Goal: Transaction & Acquisition: Download file/media

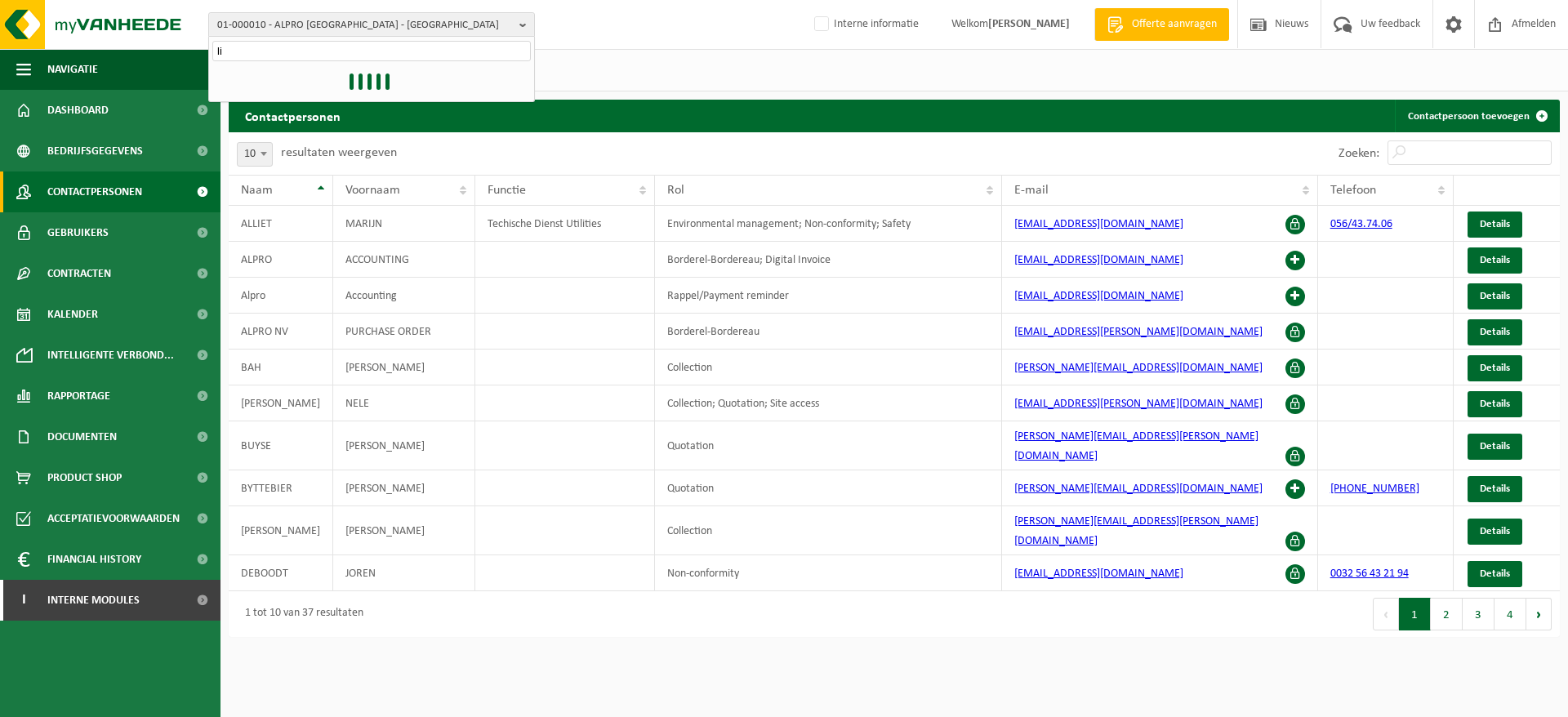
type input "l"
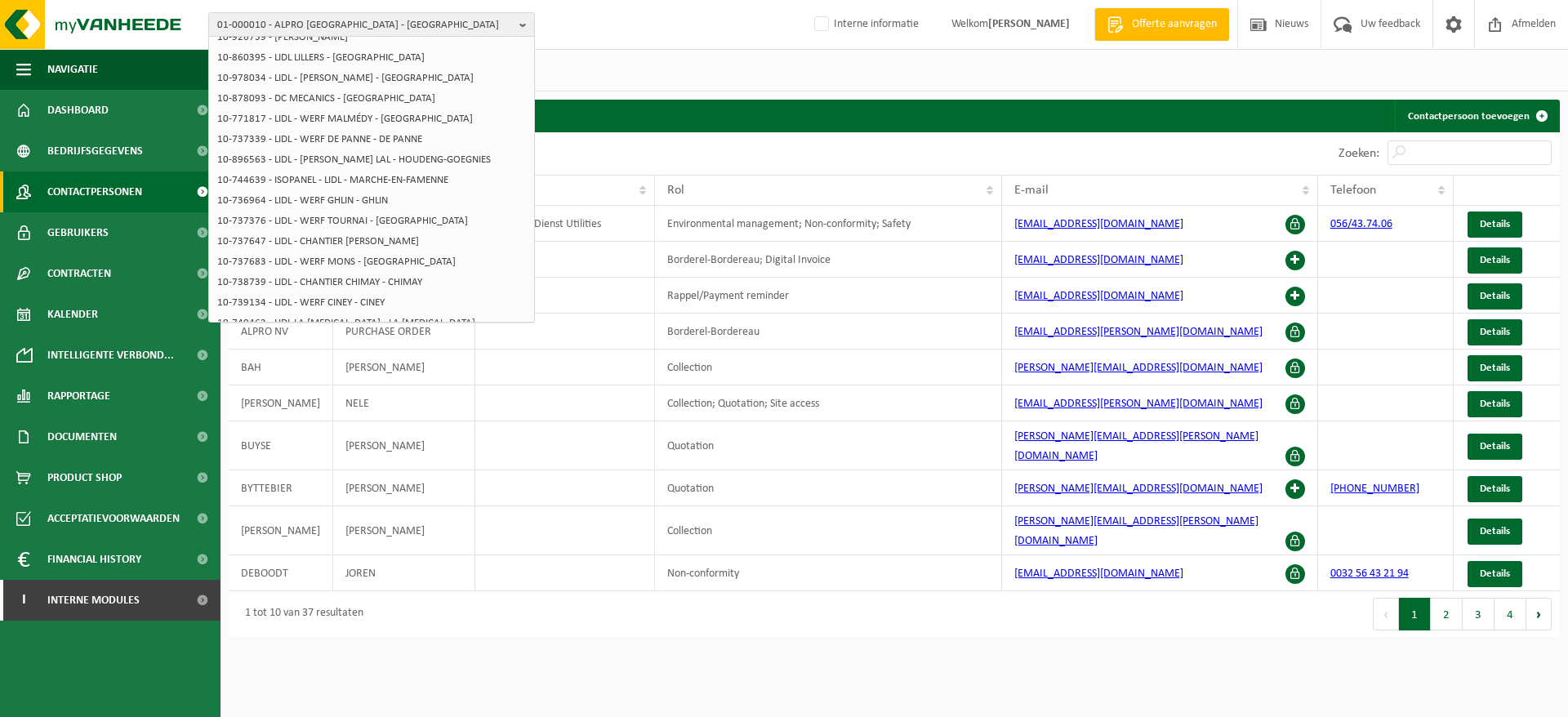
scroll to position [257, 0]
type input "dc lidl"
click at [439, 148] on li "10-896563 - LIDL - DC LA LOUVIÈRE LAL - HOUDENG-GOEGNIES" at bounding box center [371, 157] width 318 height 20
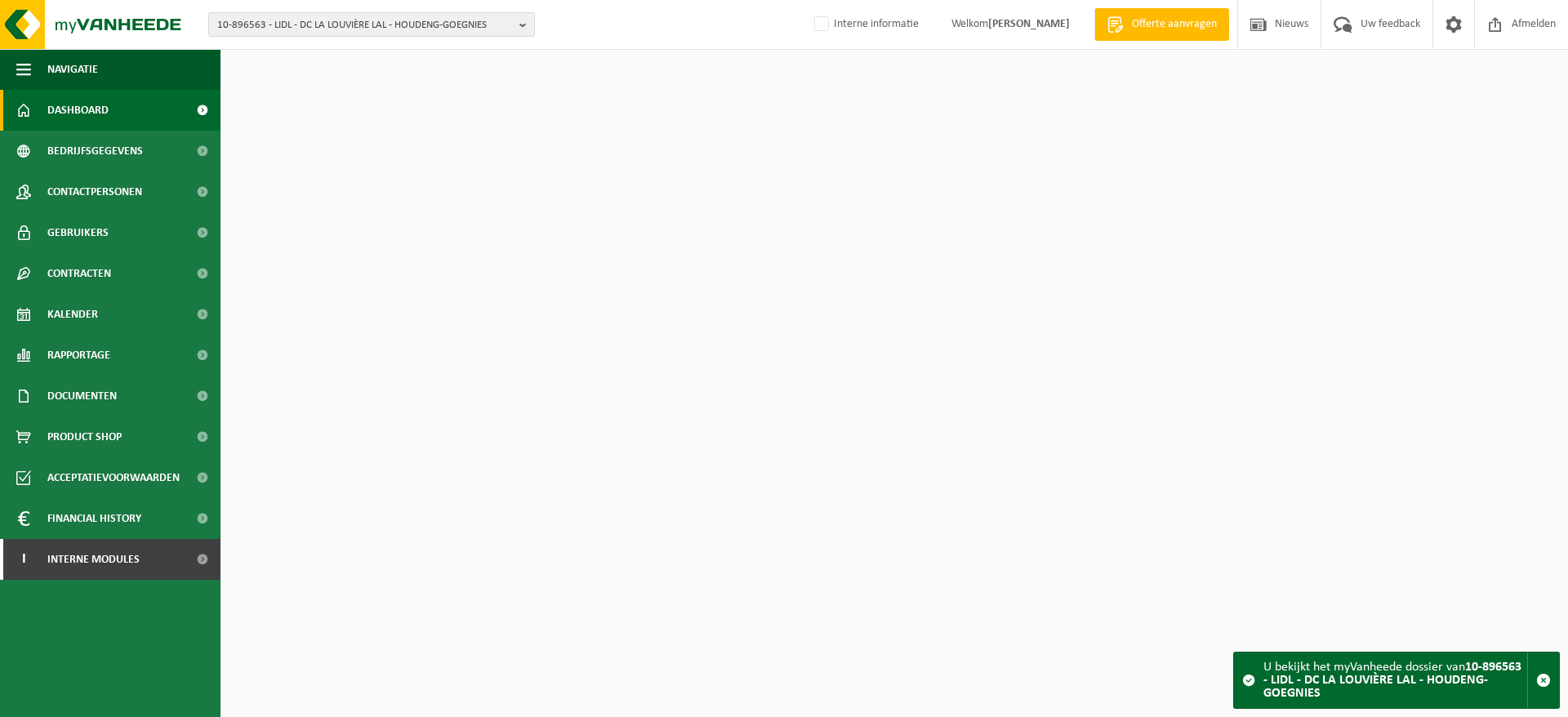
click at [461, 35] on span "10-896563 - LIDL - DC LA LOUVIÈRE LAL - HOUDENG-GOEGNIES" at bounding box center [365, 24] width 296 height 24
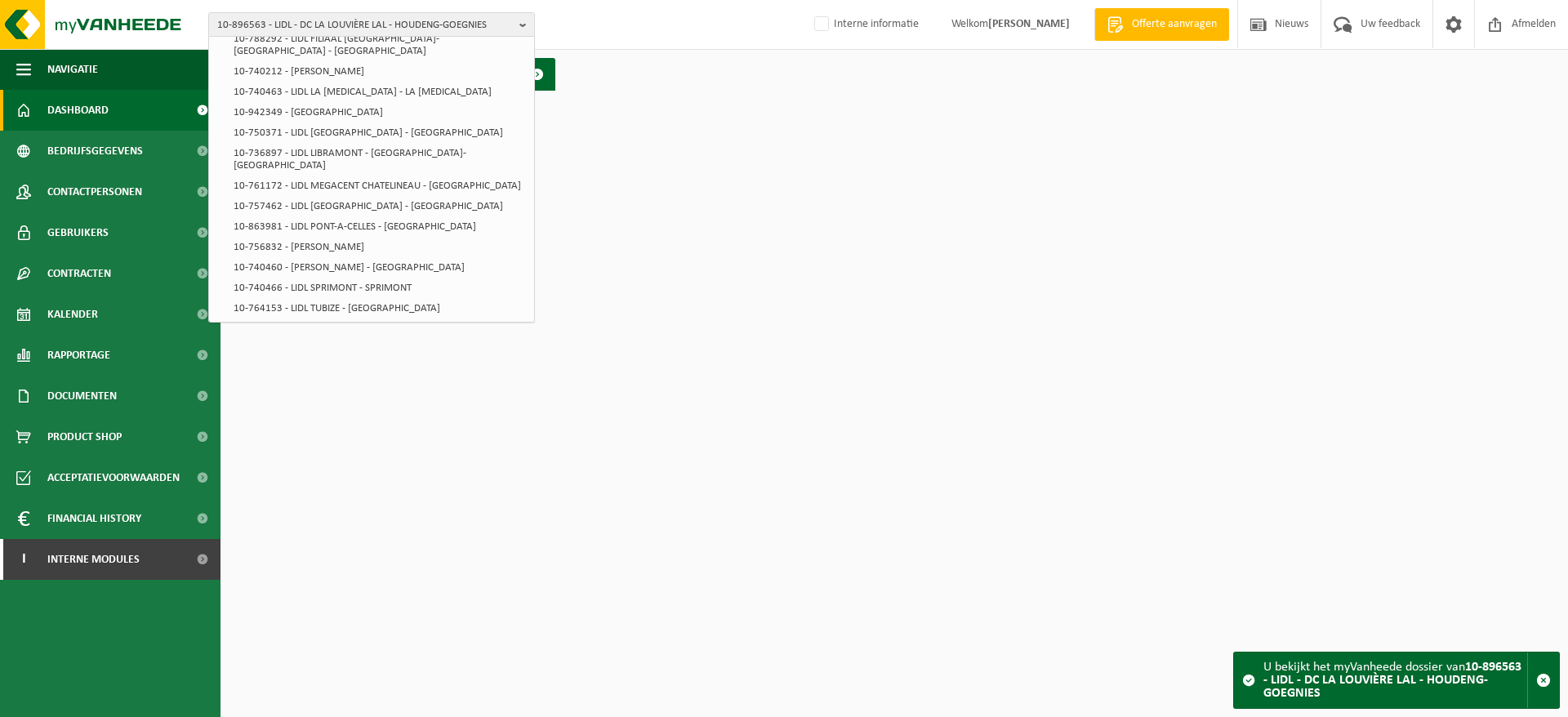
scroll to position [7091, 0]
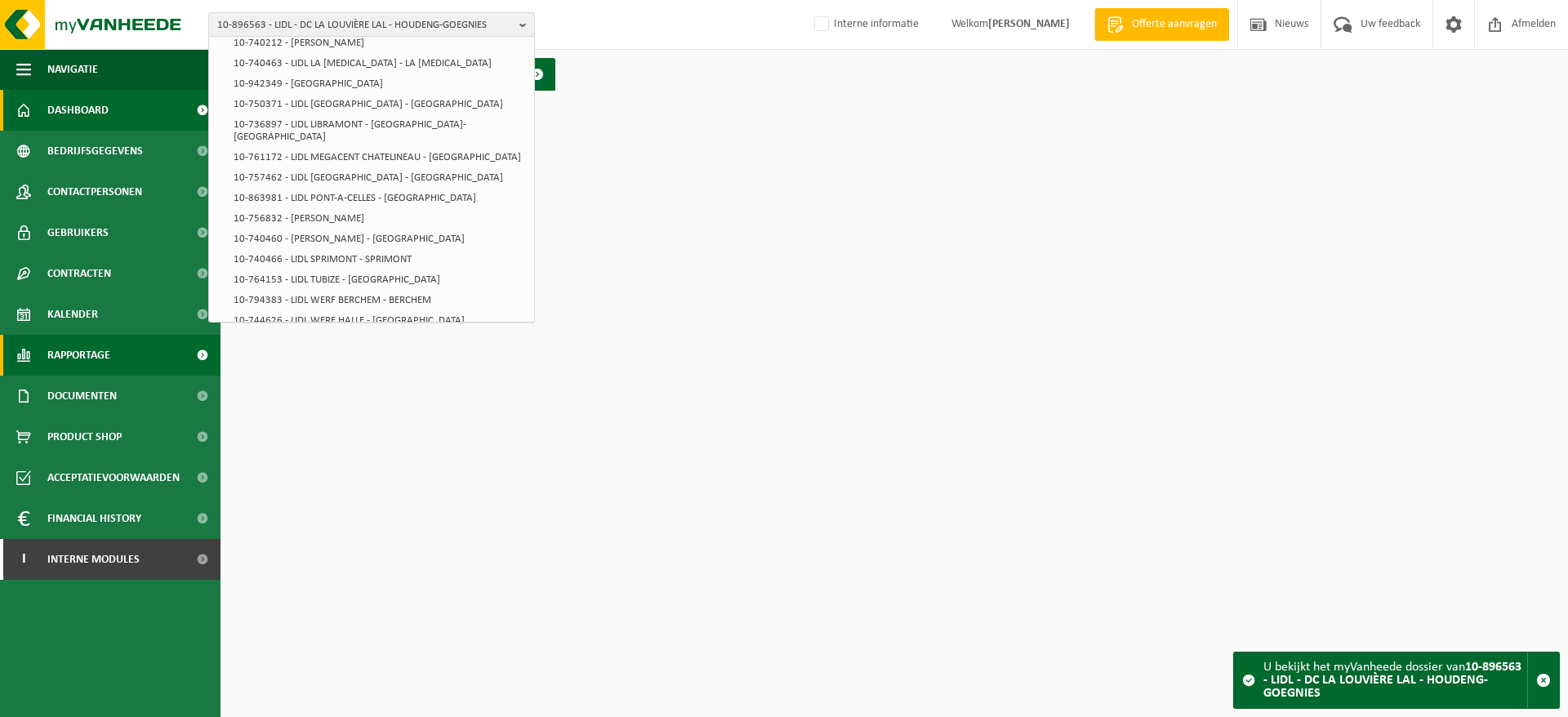
click at [98, 355] on span "Rapportage" at bounding box center [79, 355] width 63 height 41
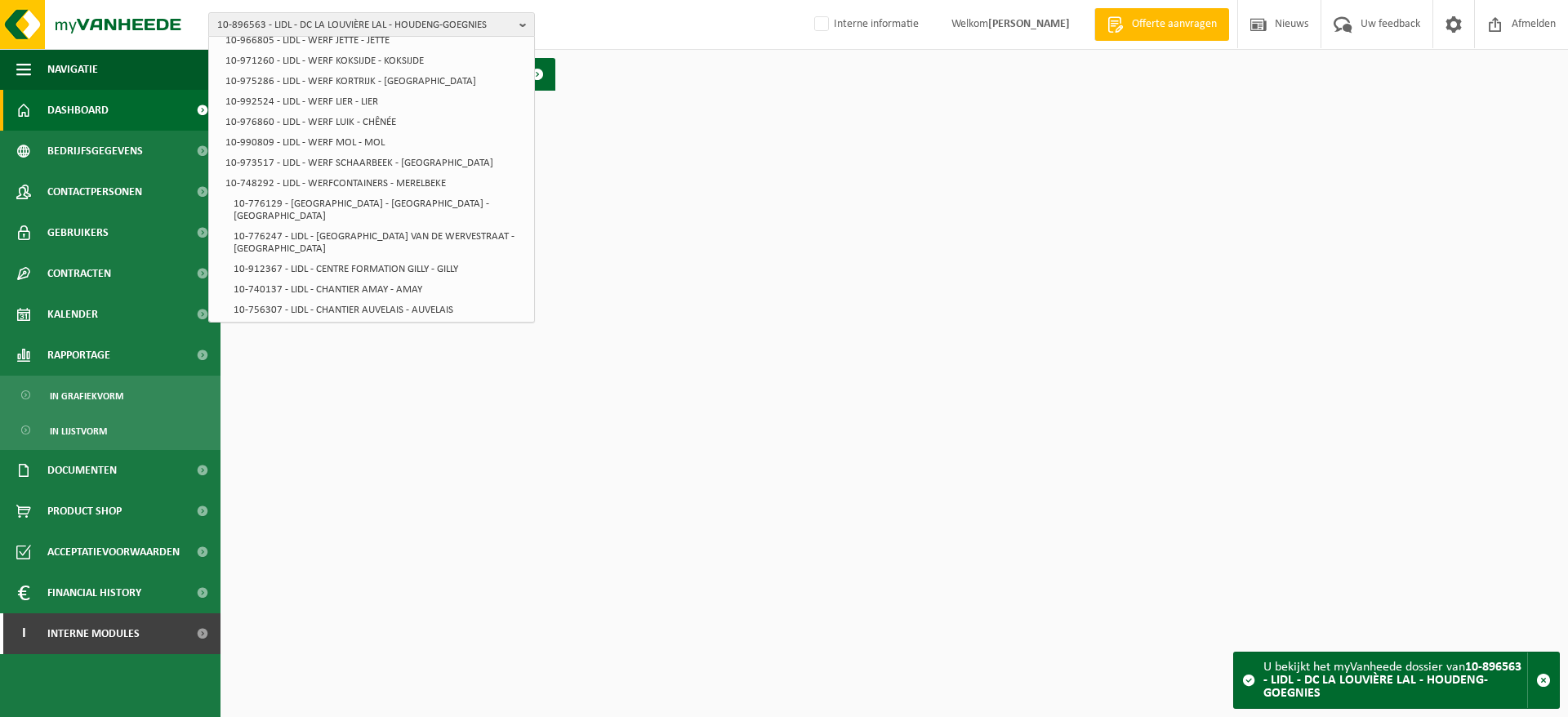
scroll to position [0, 0]
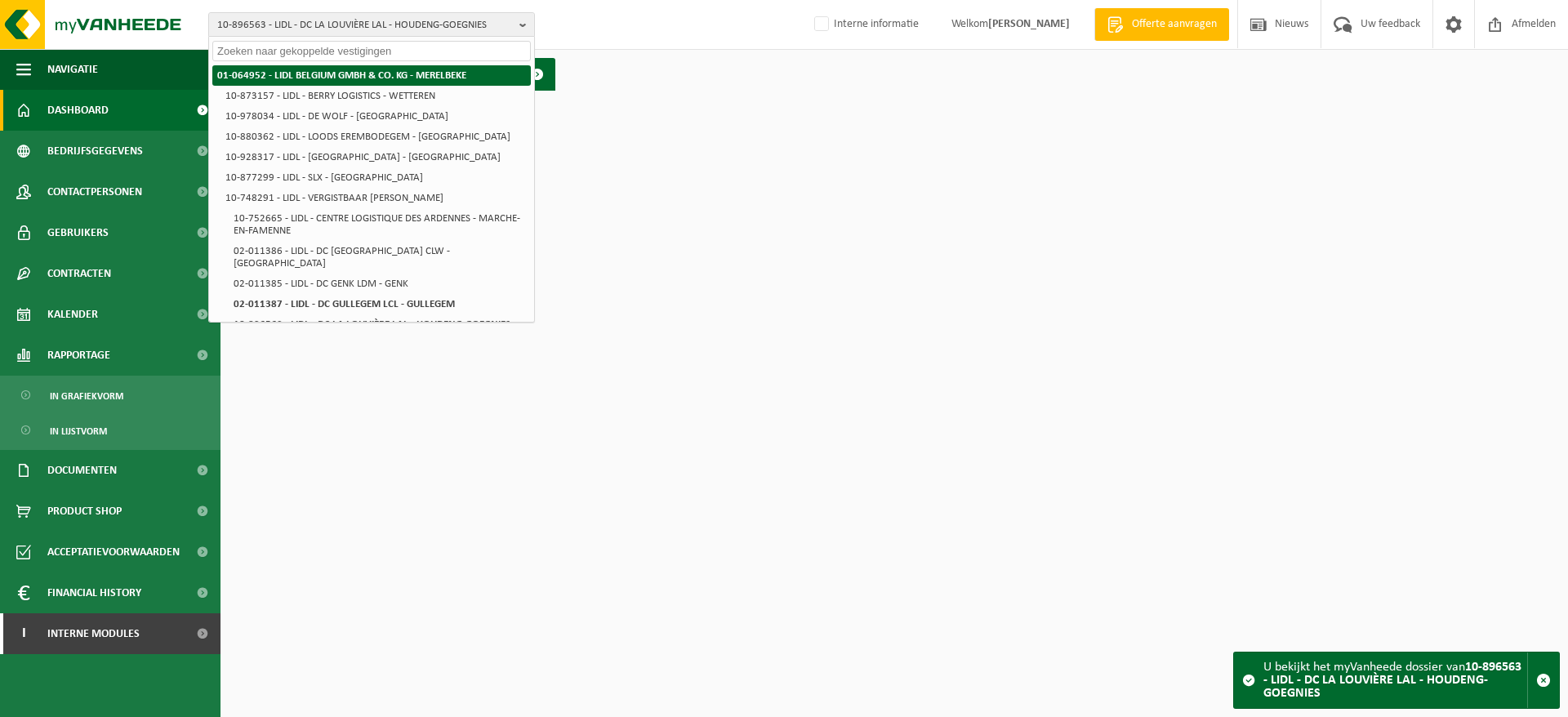
click at [464, 75] on strong "01-064952 - LIDL BELGIUM GMBH & CO. KG - MERELBEKE" at bounding box center [341, 75] width 249 height 11
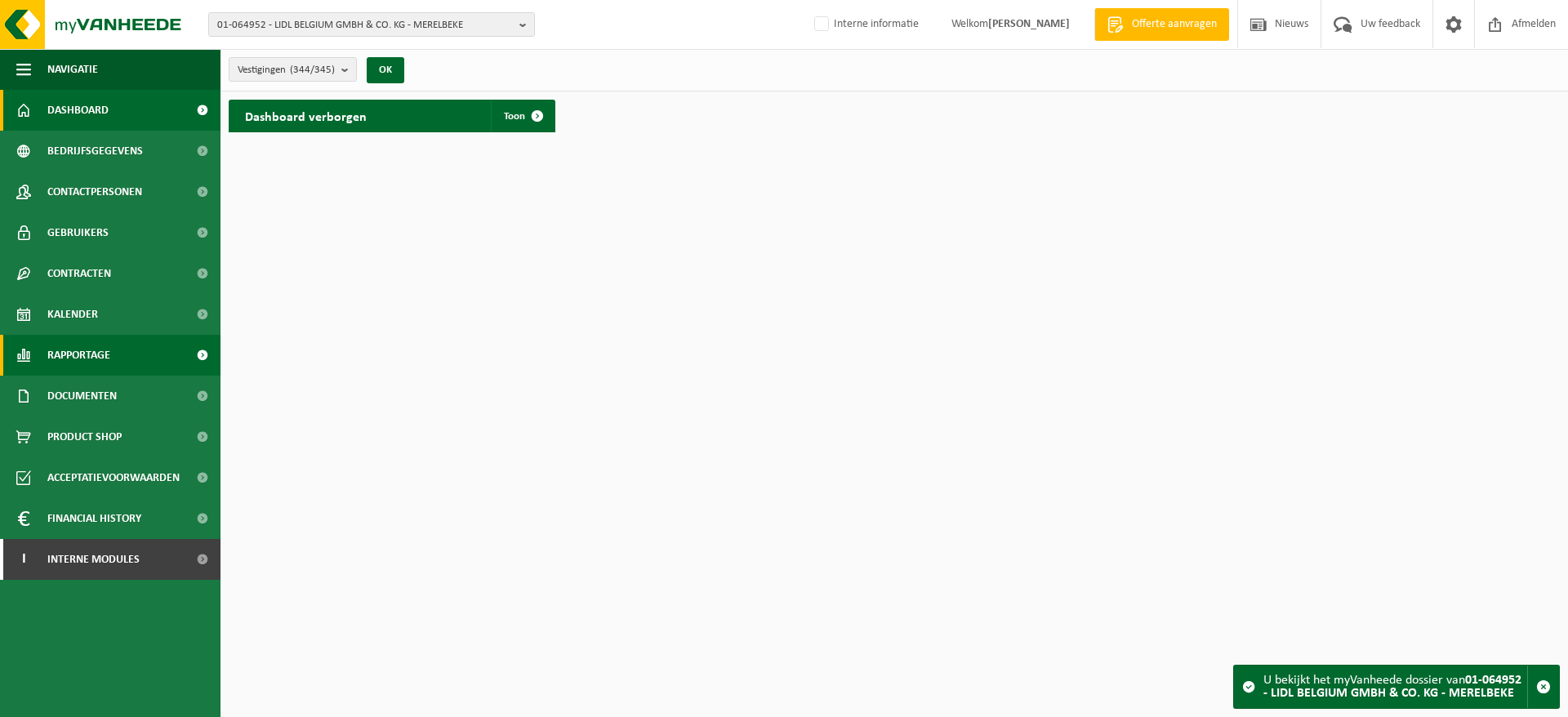
click at [143, 354] on link "Rapportage" at bounding box center [110, 355] width 220 height 41
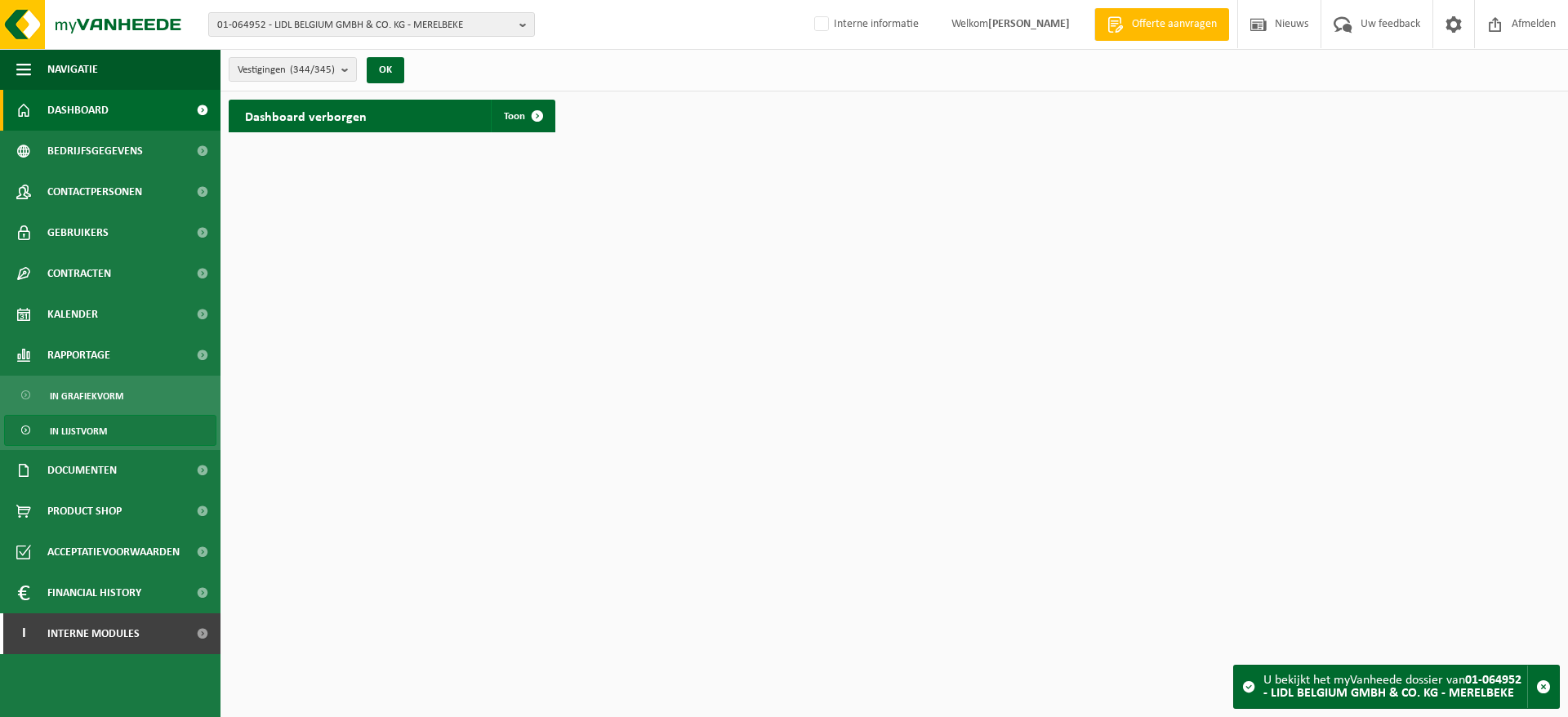
click at [127, 427] on link "In lijstvorm" at bounding box center [110, 431] width 212 height 31
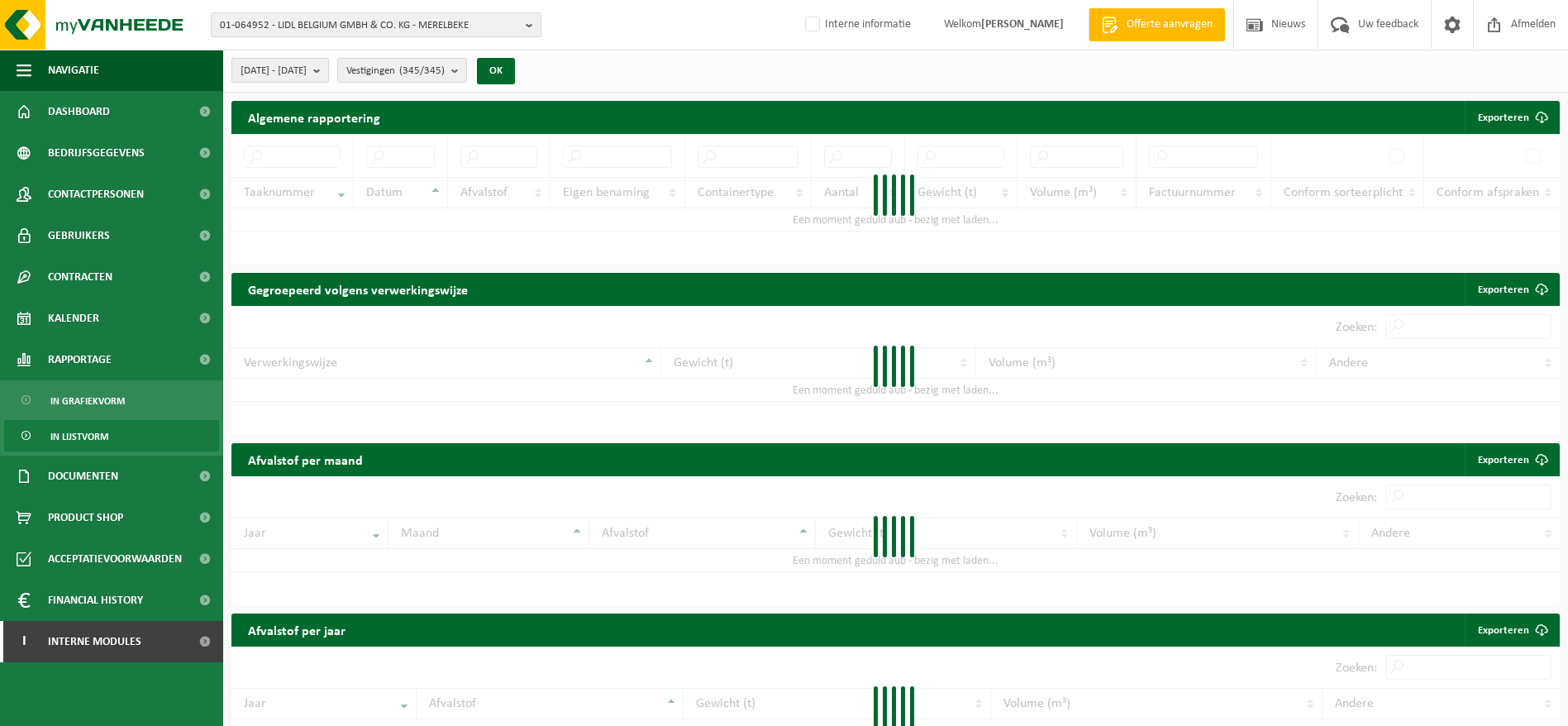
click at [306, 66] on span "[DATE] - [DATE]" at bounding box center [273, 71] width 66 height 25
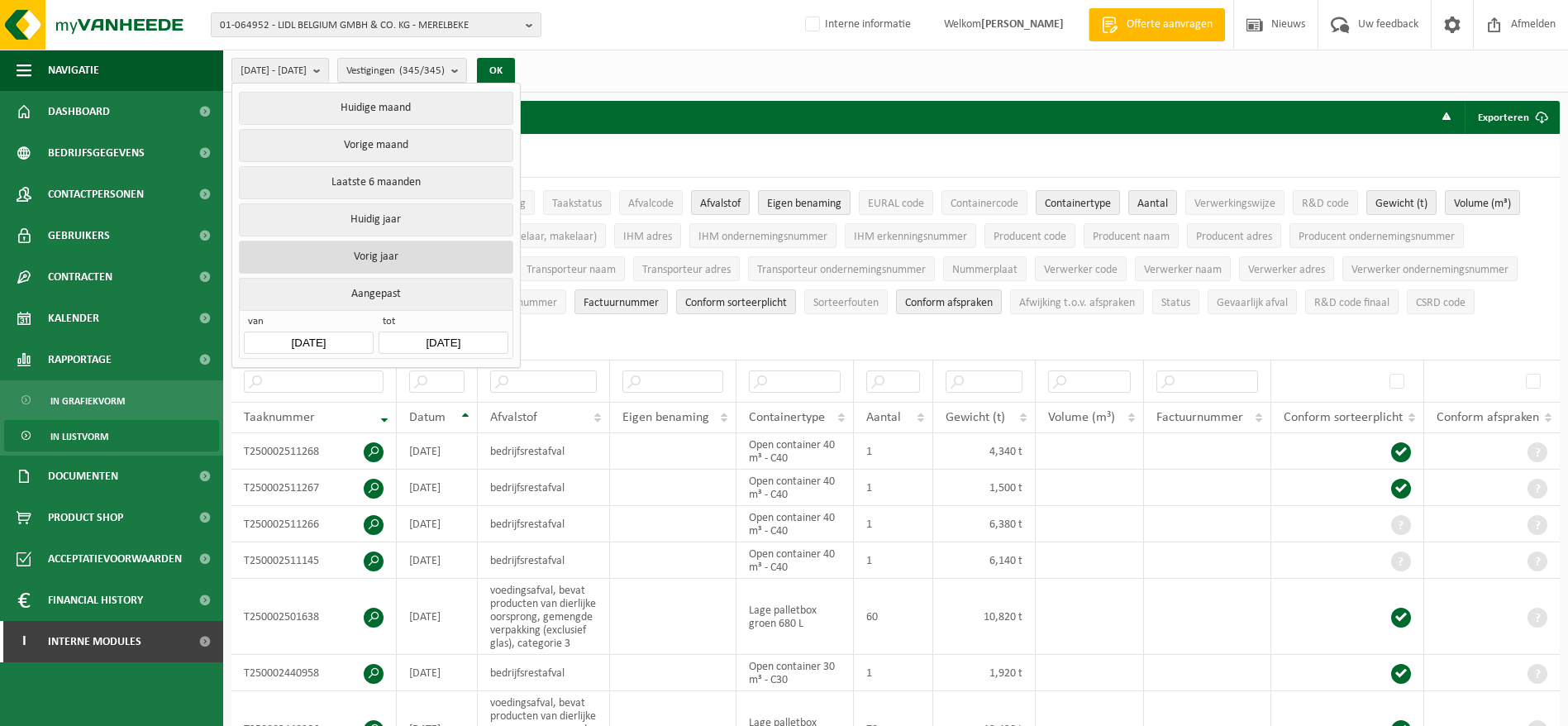
click at [383, 241] on button "Vorig jaar" at bounding box center [375, 257] width 274 height 33
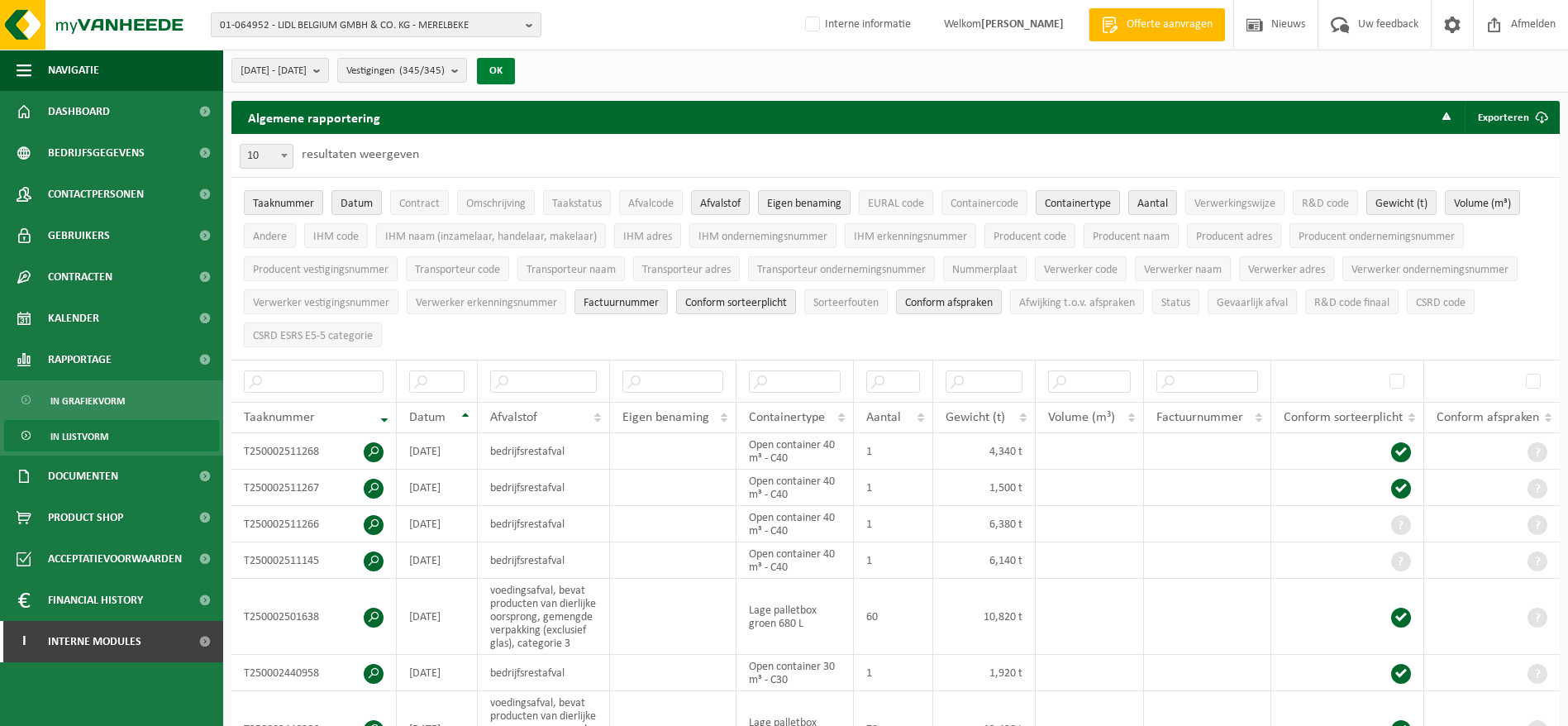
click at [515, 78] on button "OK" at bounding box center [496, 71] width 38 height 27
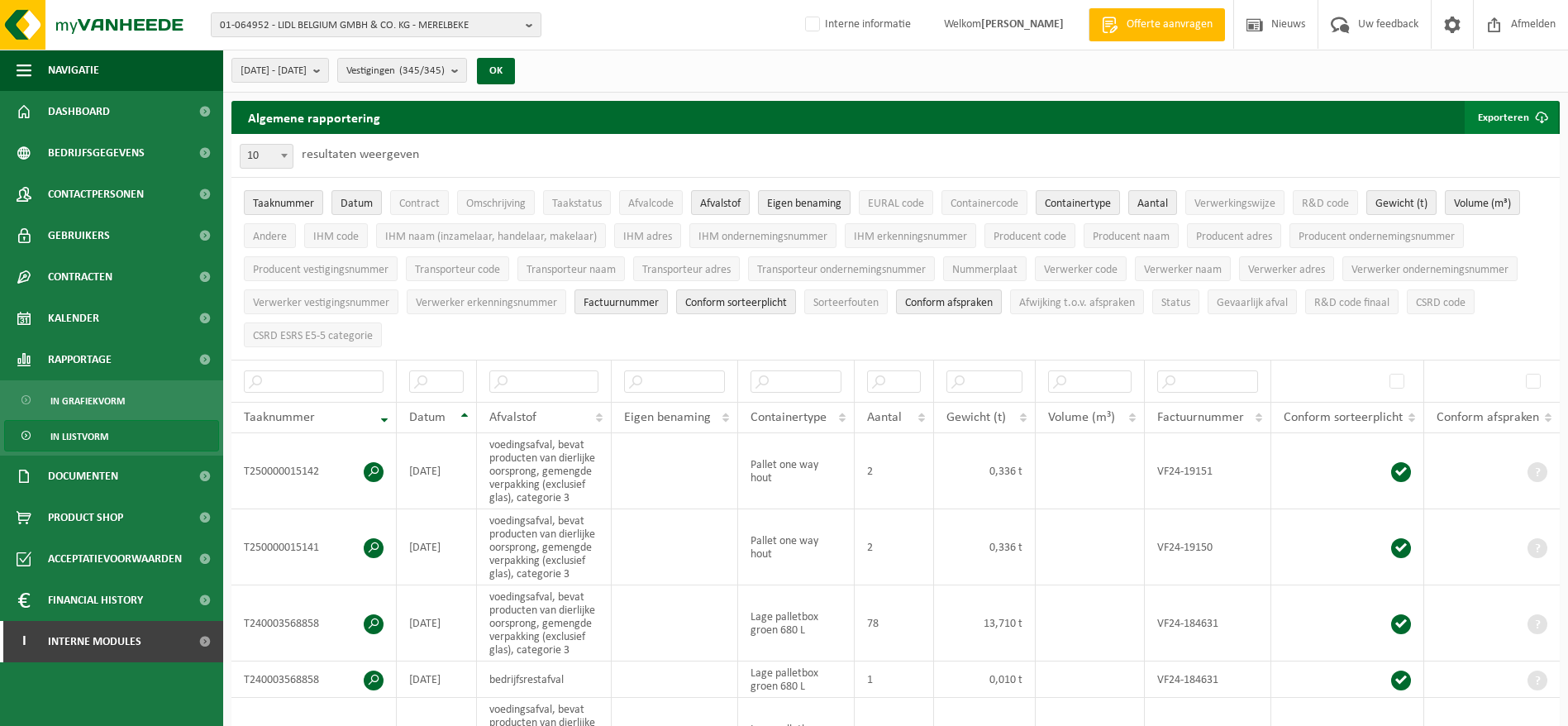
click at [1528, 118] on span "submit" at bounding box center [1542, 118] width 33 height 33
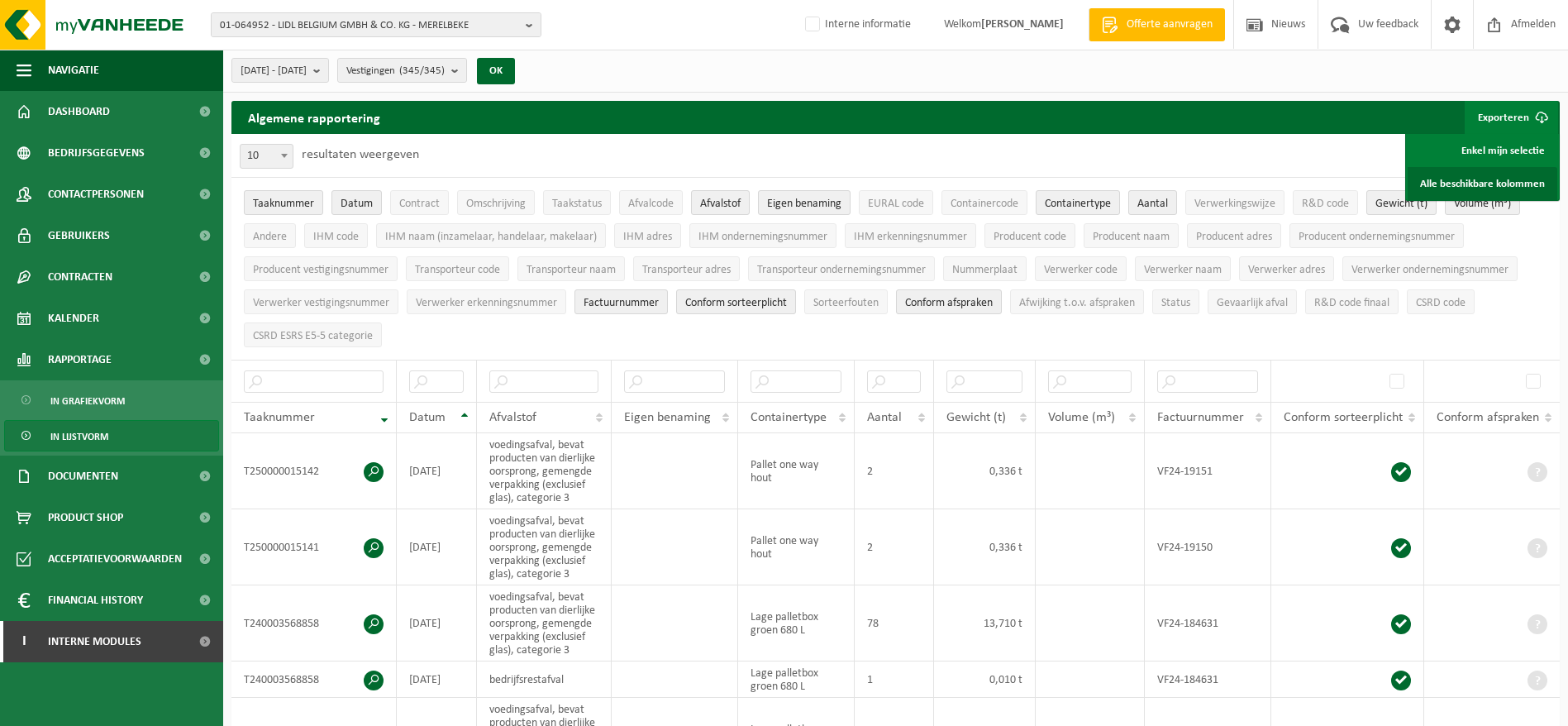
click at [1515, 174] on link "Alle beschikbare kolommen" at bounding box center [1483, 184] width 149 height 33
click at [456, 18] on span "01-064952 - LIDL BELGIUM GMBH & CO. KG - MERELBEKE" at bounding box center [369, 25] width 299 height 25
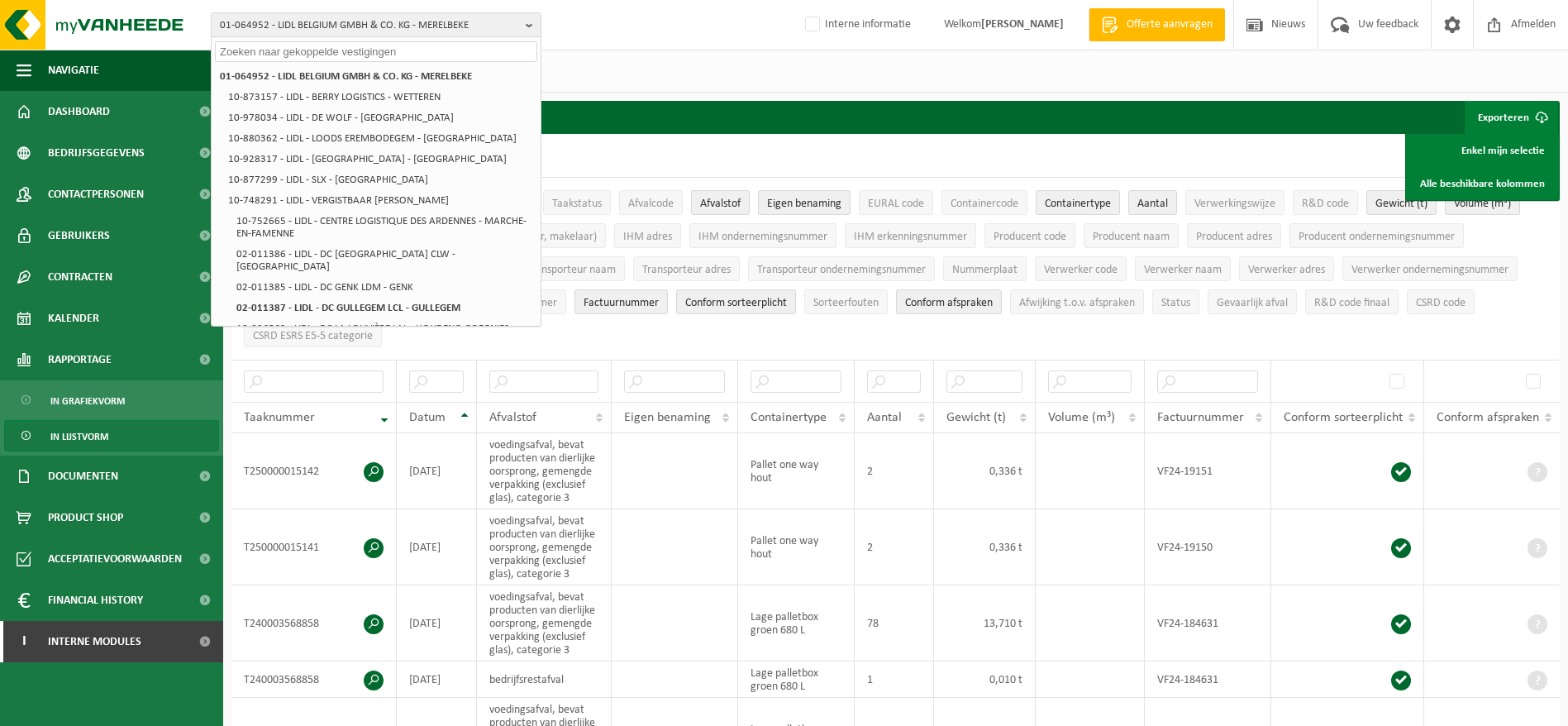
click at [333, 57] on input "text" at bounding box center [376, 51] width 322 height 21
paste input "LIDL - CENTRE LOGISTIQUE DES ARDENNES"
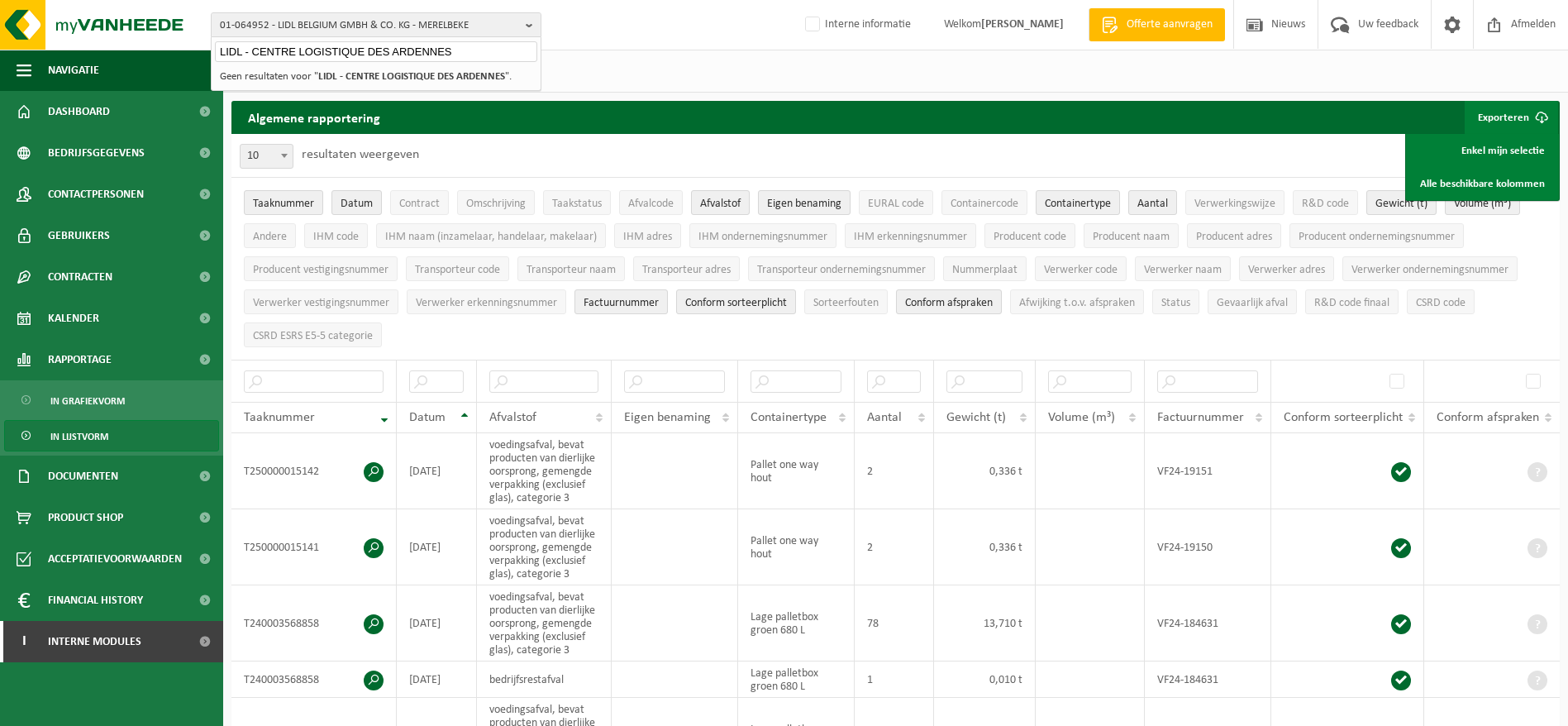
type input "LIDL - CENTRE LOGISTIQUE DES ARDENNES"
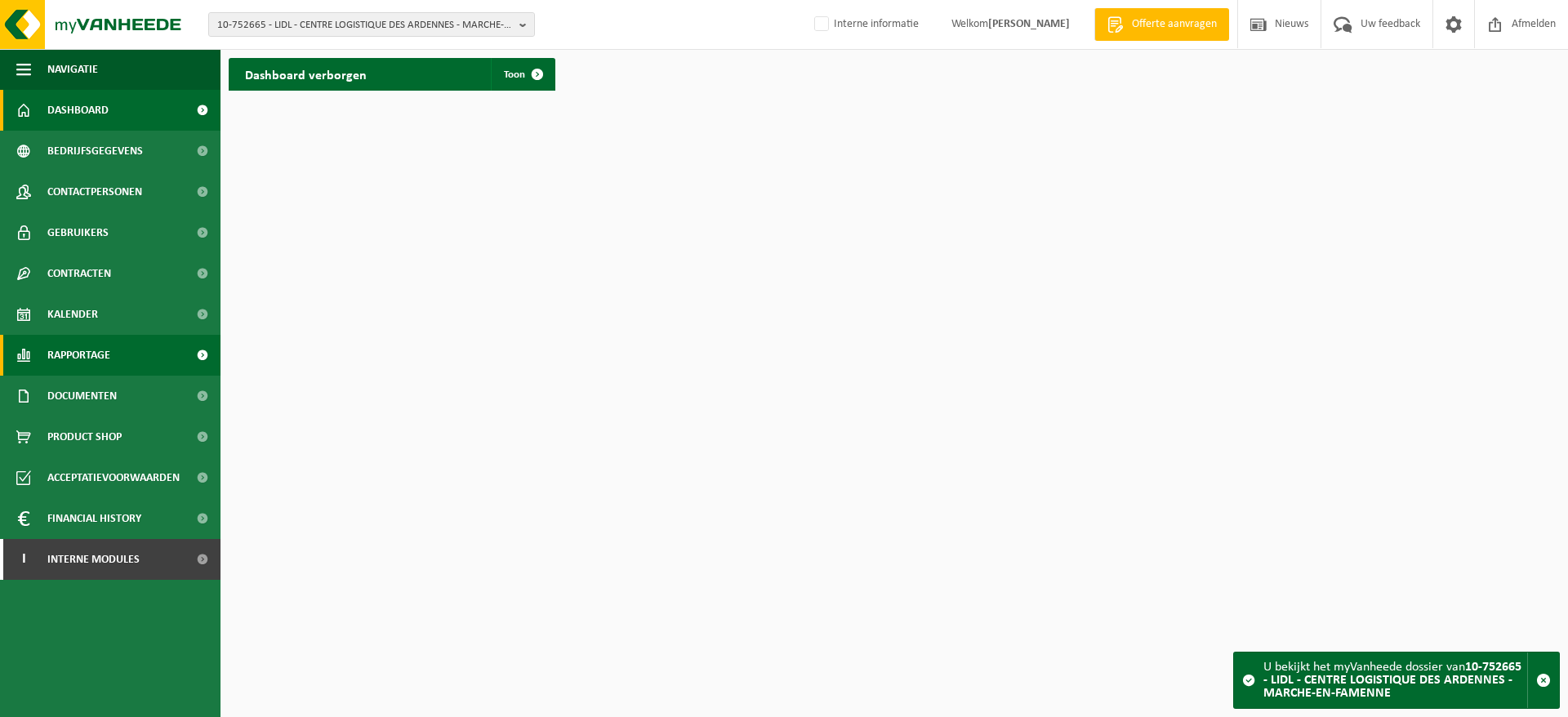
click at [120, 349] on link "Rapportage" at bounding box center [110, 355] width 220 height 41
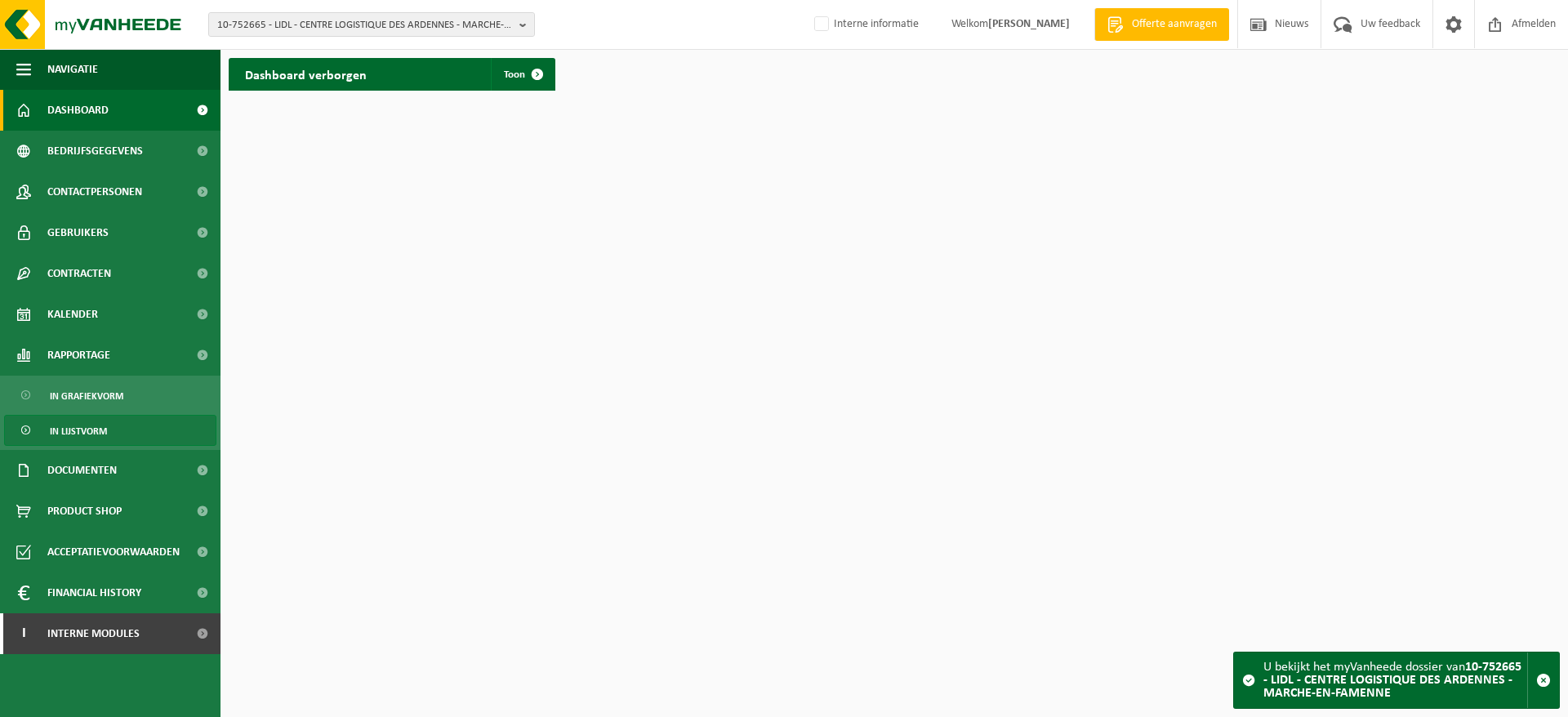
click at [96, 427] on span "In lijstvorm" at bounding box center [78, 432] width 57 height 31
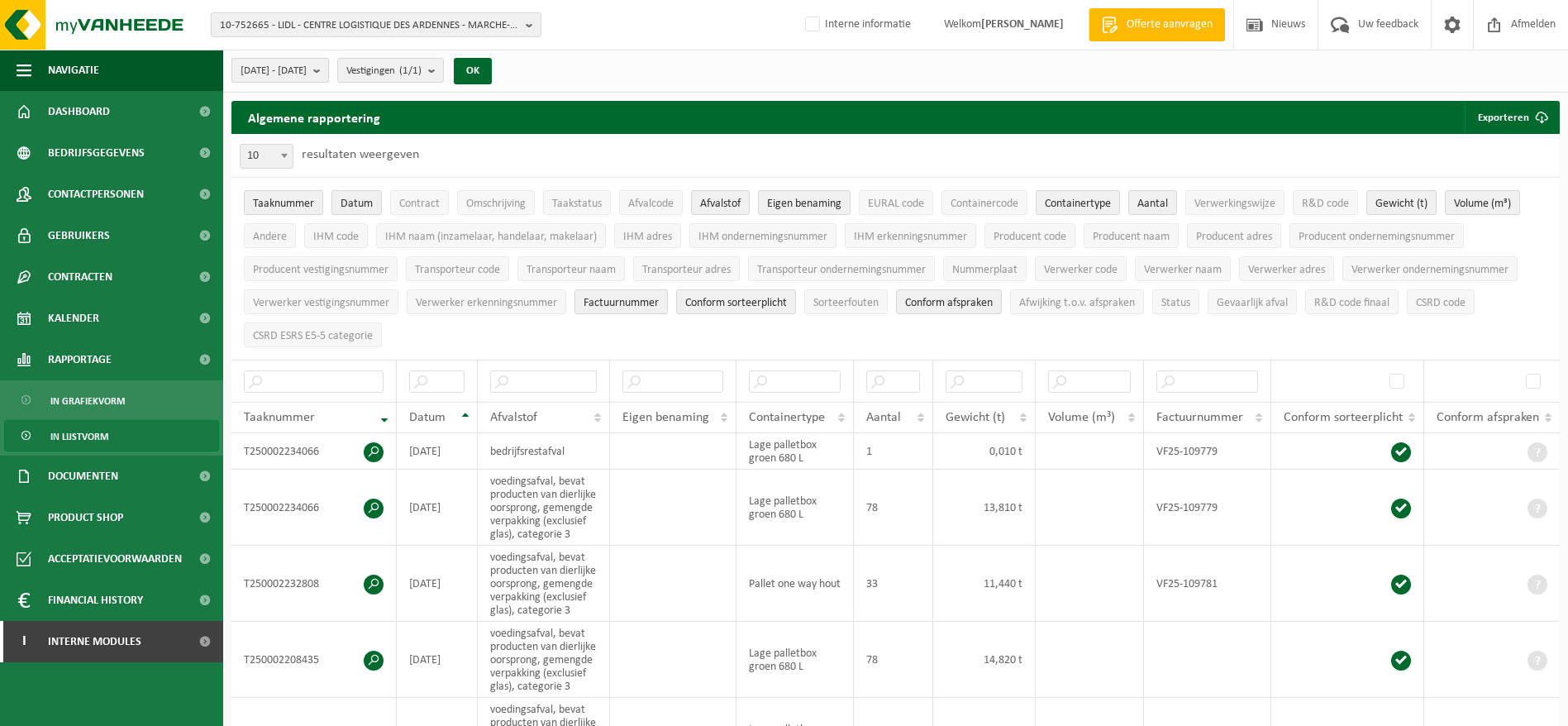
click at [328, 70] on b "submit" at bounding box center [320, 71] width 15 height 24
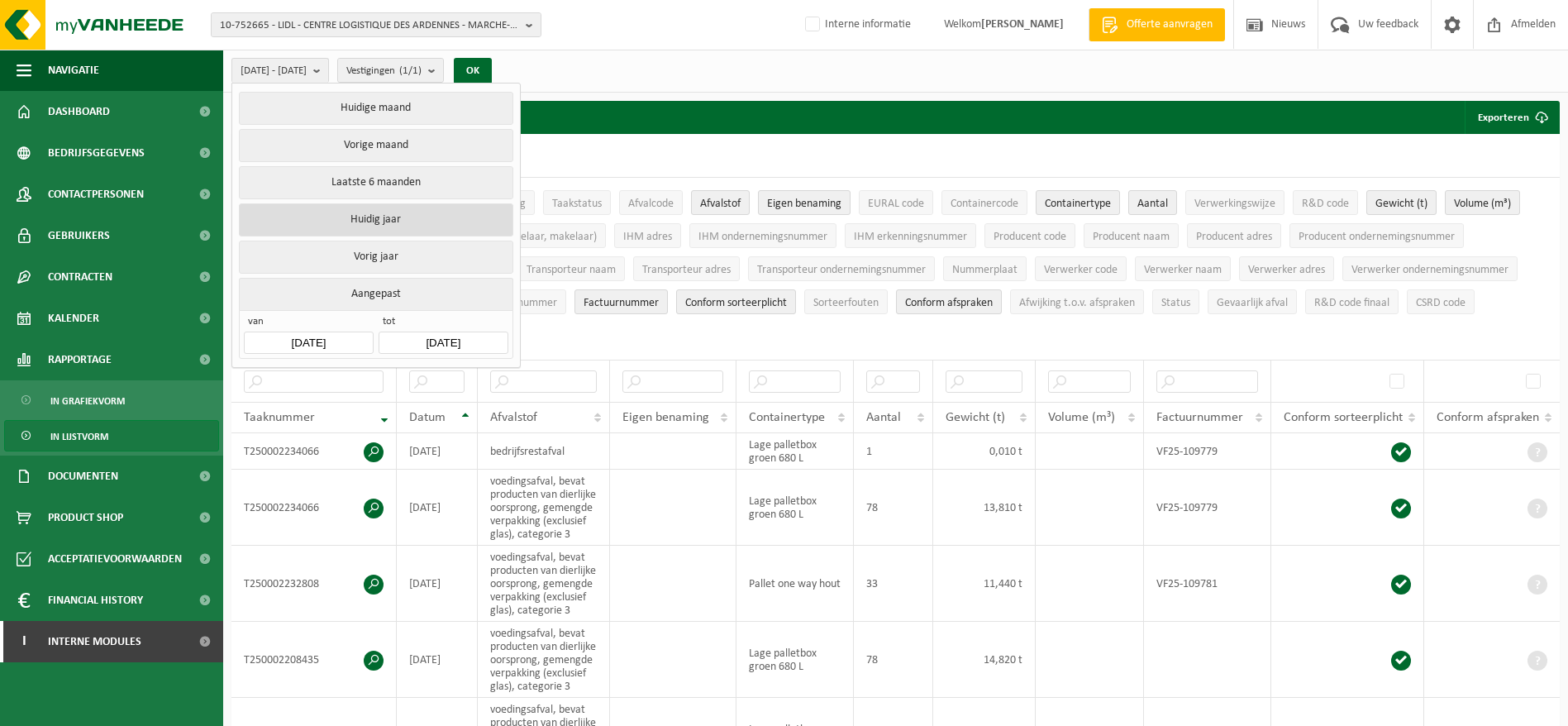
click at [373, 217] on button "Huidig jaar" at bounding box center [375, 220] width 274 height 33
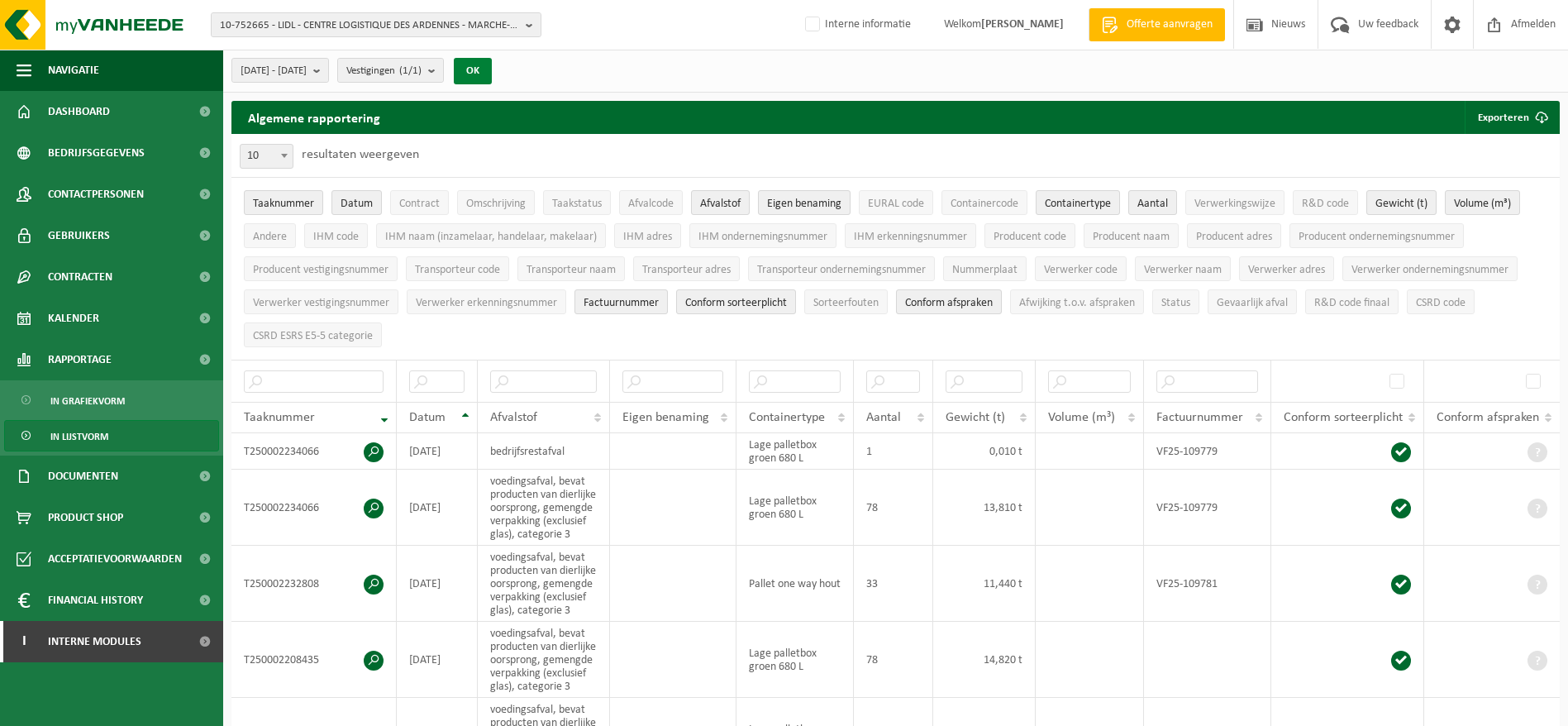
click at [492, 66] on button "OK" at bounding box center [472, 71] width 38 height 27
click at [1494, 120] on button "Exporteren" at bounding box center [1511, 118] width 93 height 33
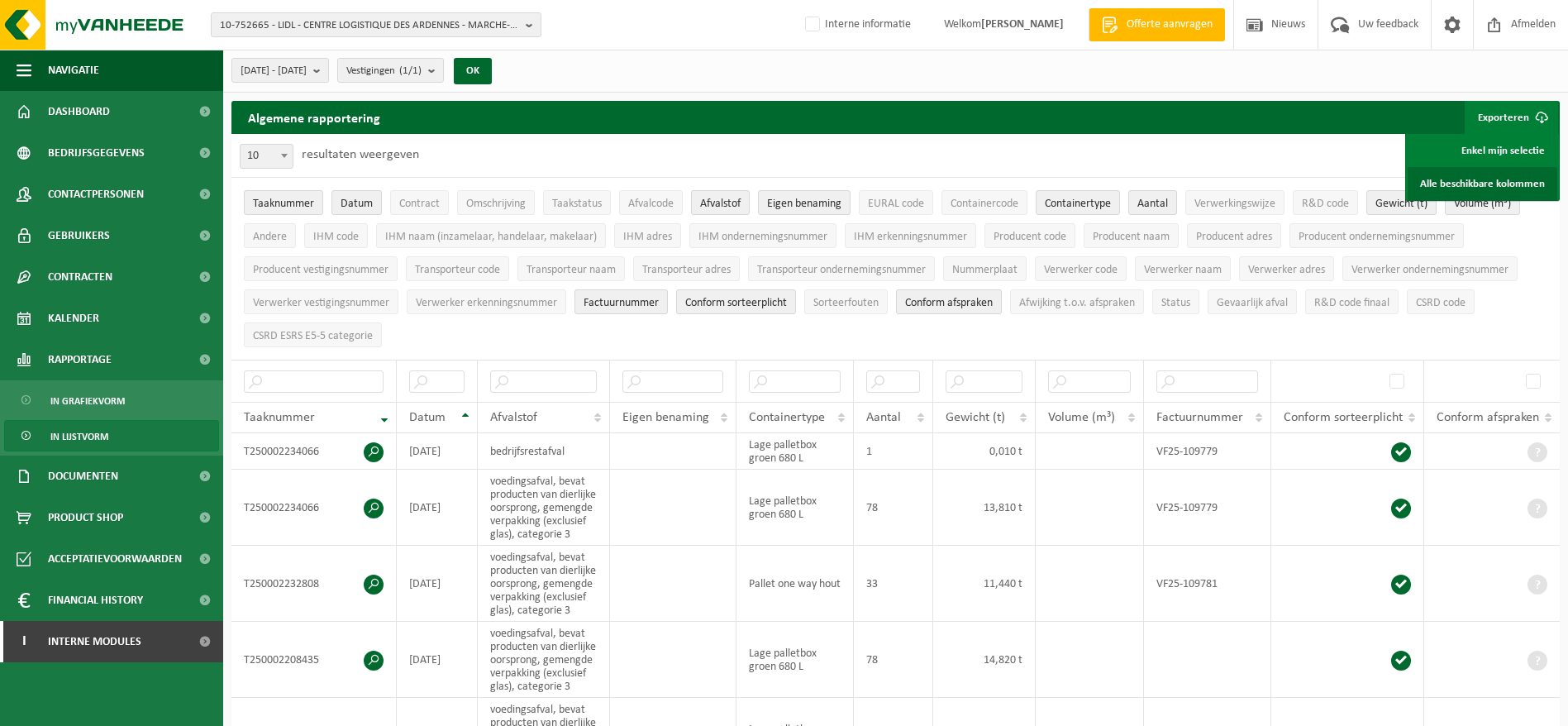
click at [1473, 168] on link "Alle beschikbare kolommen" at bounding box center [1483, 184] width 149 height 33
click at [1457, 173] on link "Alle beschikbare kolommen" at bounding box center [1483, 184] width 149 height 33
